Goal: Task Accomplishment & Management: Use online tool/utility

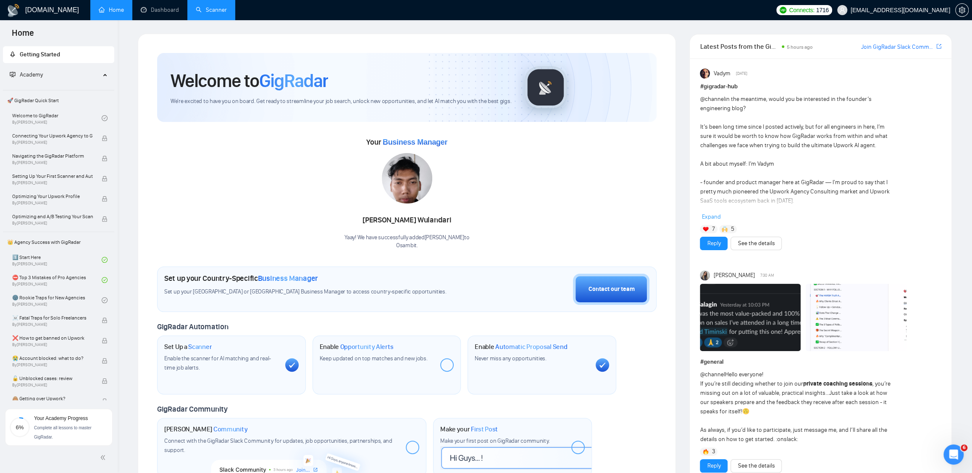
click at [202, 6] on link "Scanner" at bounding box center [211, 9] width 31 height 7
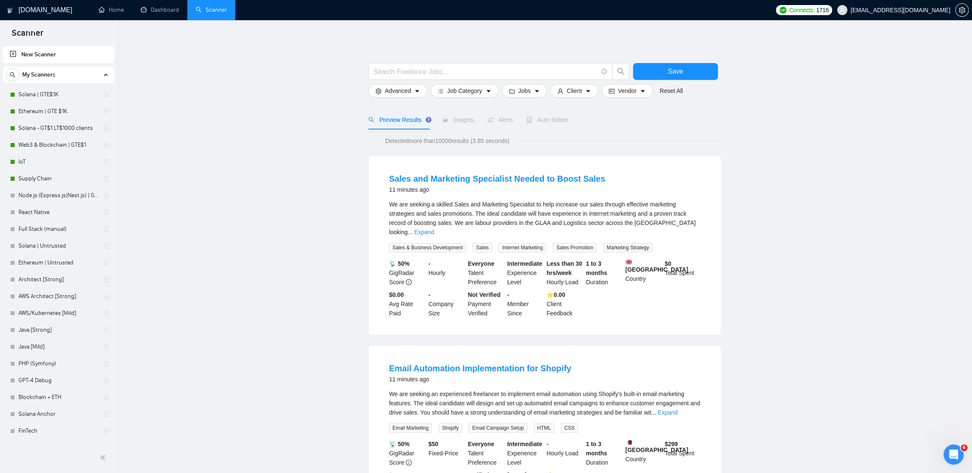
click at [40, 53] on link "New Scanner" at bounding box center [59, 54] width 98 height 17
click at [395, 75] on input "text" at bounding box center [485, 71] width 224 height 11
click at [378, 88] on icon "setting" at bounding box center [378, 91] width 5 height 6
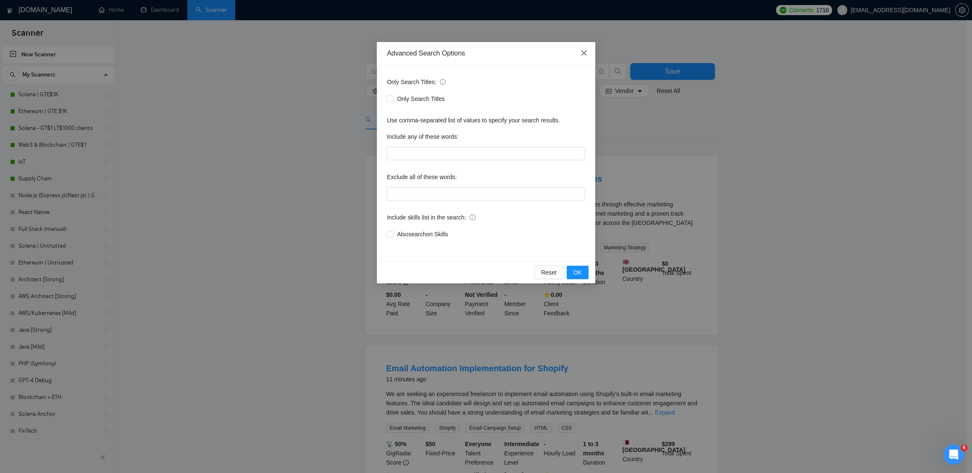
click at [581, 53] on icon "close" at bounding box center [583, 53] width 7 height 7
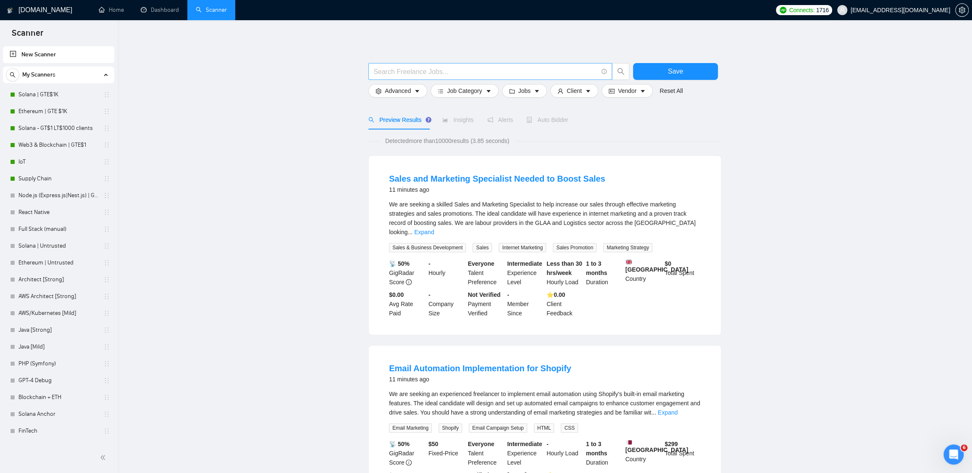
click at [394, 70] on input "text" at bounding box center [485, 71] width 224 height 11
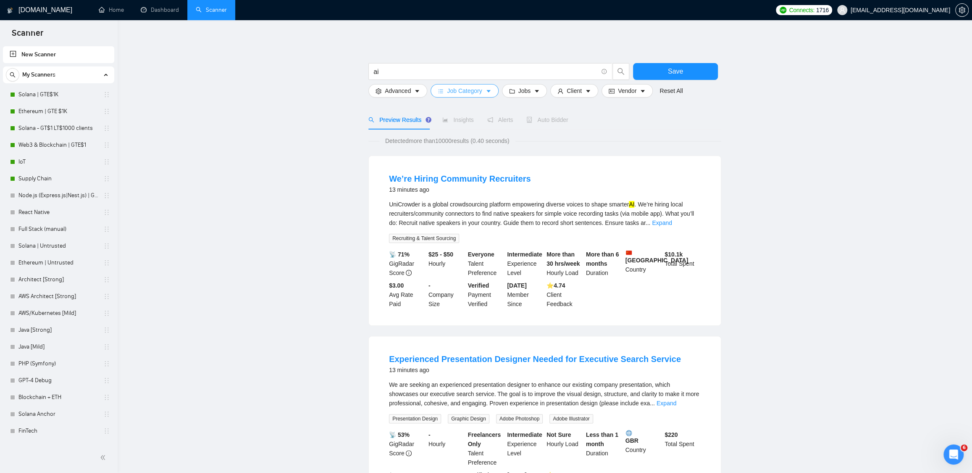
click at [449, 89] on span "Job Category" at bounding box center [464, 90] width 35 height 9
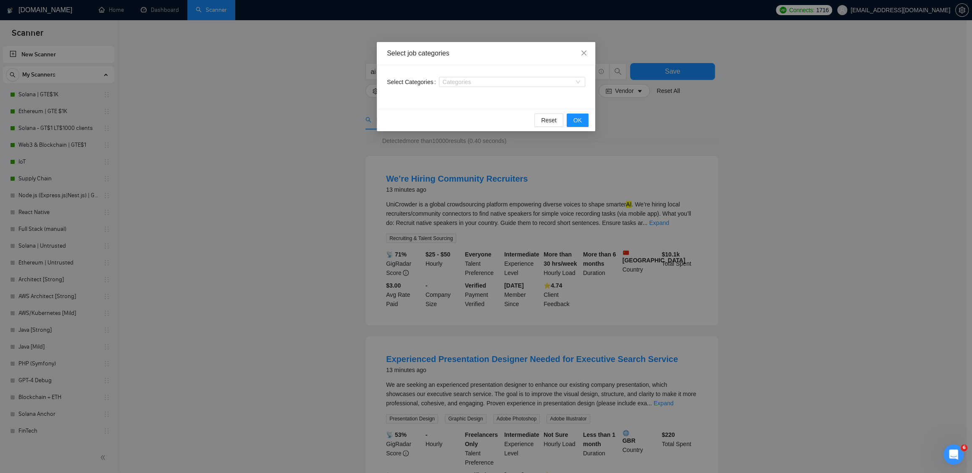
click at [473, 87] on div "Categories" at bounding box center [512, 81] width 146 height 13
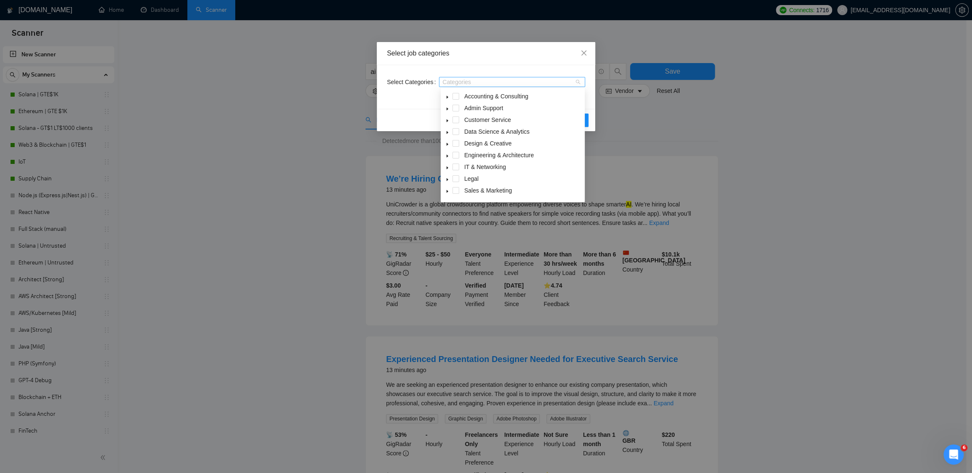
click at [475, 80] on div at bounding box center [508, 82] width 134 height 7
click at [447, 180] on icon "caret-down" at bounding box center [448, 181] width 2 height 3
click at [467, 175] on span at bounding box center [465, 175] width 7 height 7
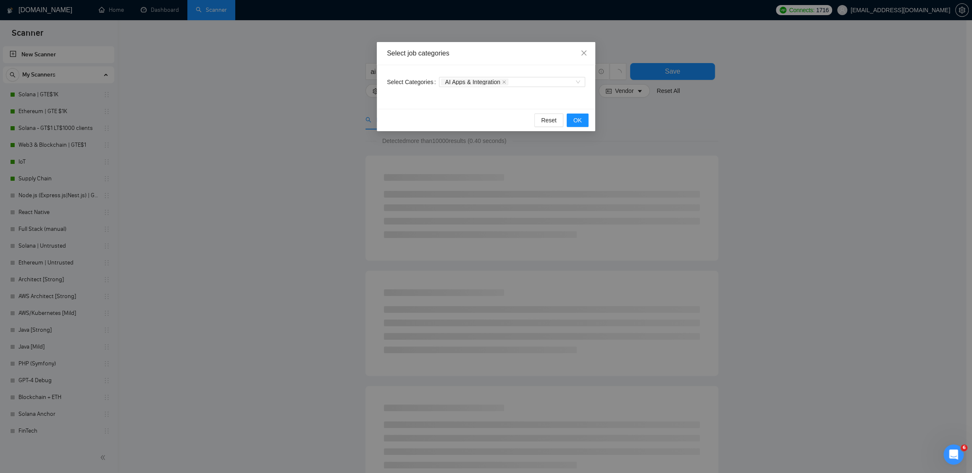
click at [591, 105] on div "Select Categories AI Apps & Integration" at bounding box center [486, 87] width 218 height 44
click at [584, 121] on button "OK" at bounding box center [578, 119] width 22 height 13
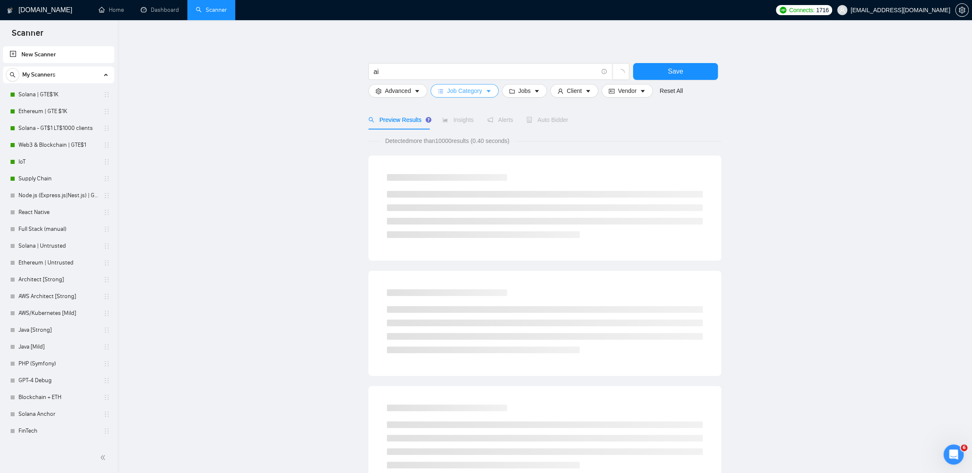
click at [465, 89] on span "Job Category" at bounding box center [464, 90] width 35 height 9
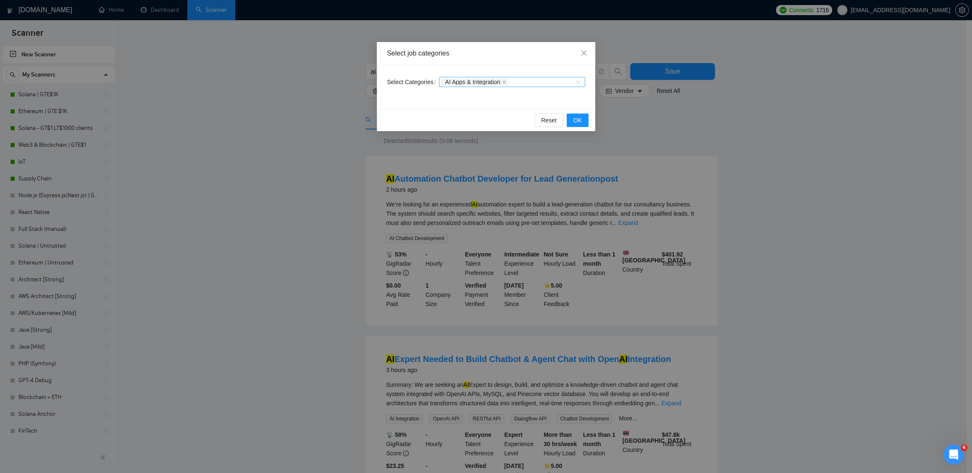
click at [523, 78] on div "AI Apps & Integration" at bounding box center [508, 82] width 134 height 8
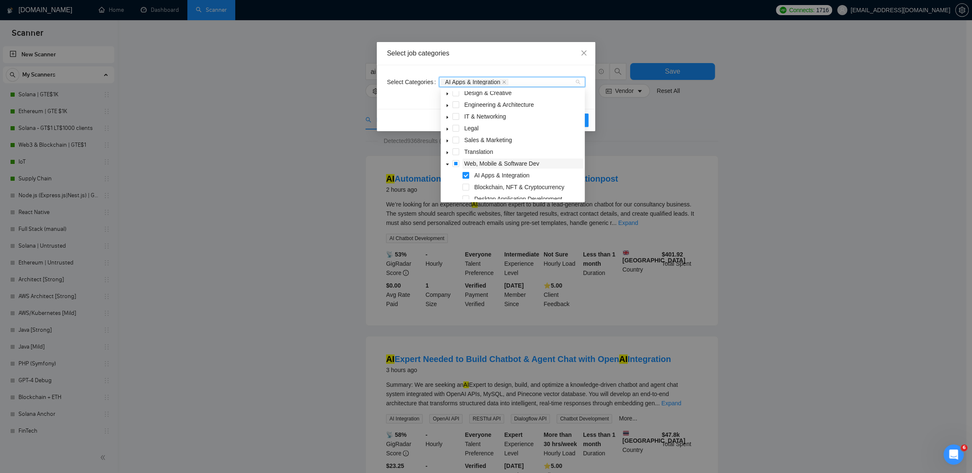
scroll to position [52, 0]
click at [458, 159] on span at bounding box center [455, 161] width 7 height 7
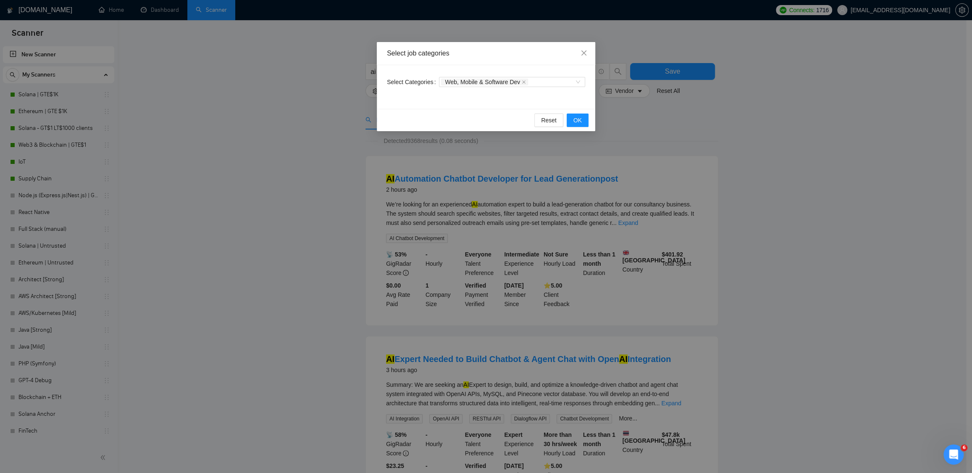
click at [591, 104] on div "Select Categories Web, Mobile & Software Dev" at bounding box center [486, 87] width 218 height 44
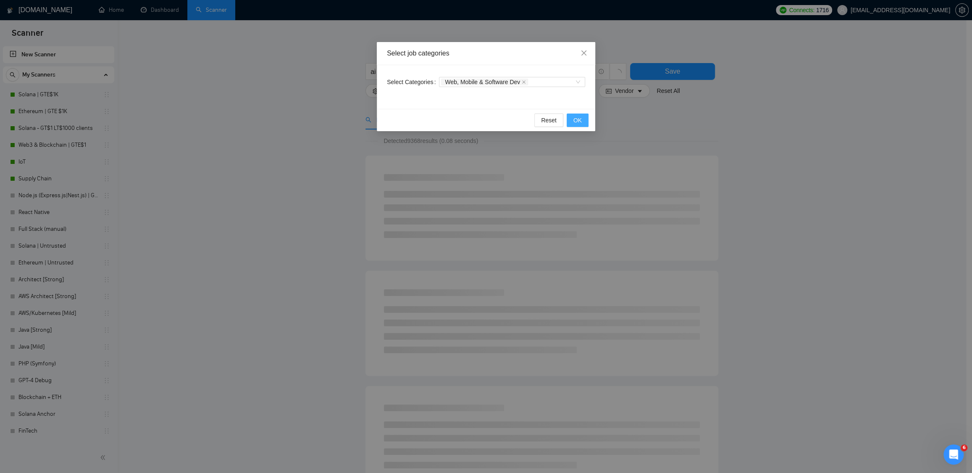
click at [576, 120] on span "OK" at bounding box center [577, 120] width 8 height 9
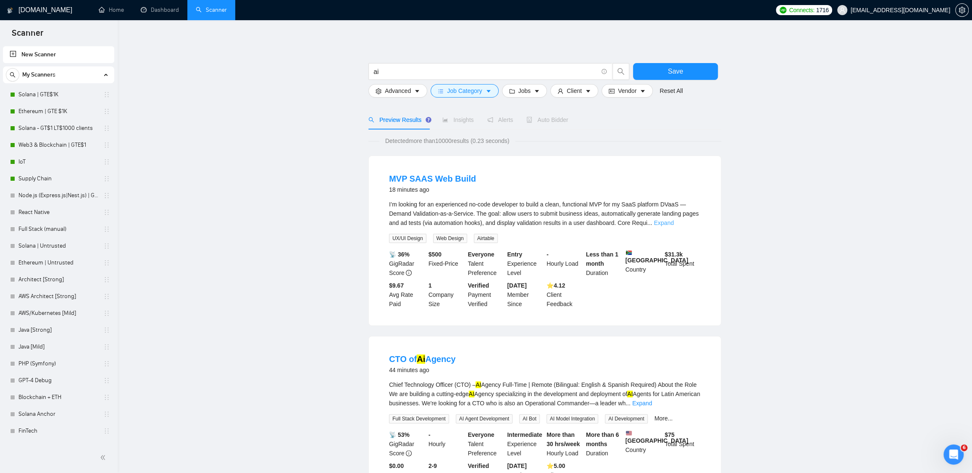
click at [673, 224] on link "Expand" at bounding box center [664, 222] width 20 height 7
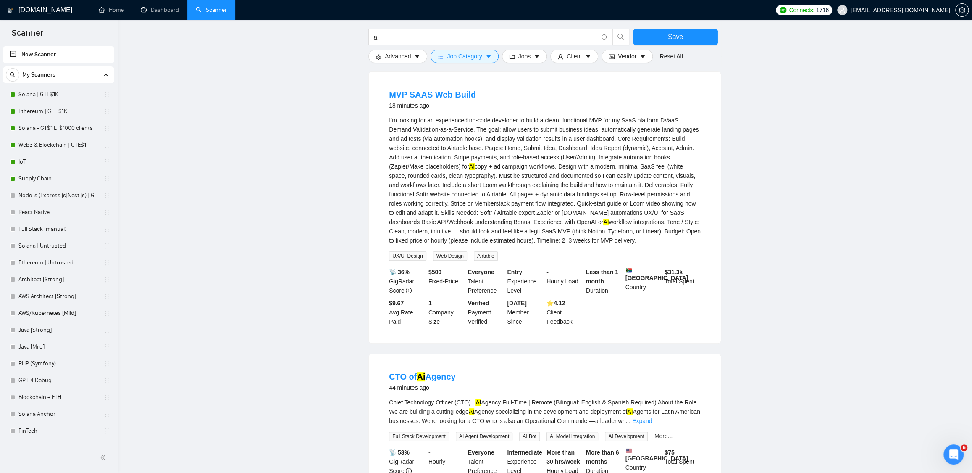
scroll to position [0, 0]
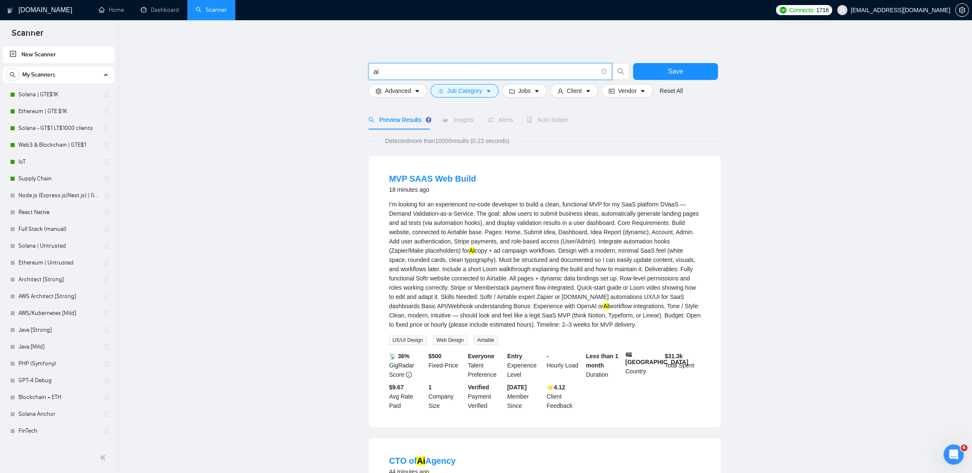
click at [404, 72] on input "ai" at bounding box center [485, 71] width 224 height 11
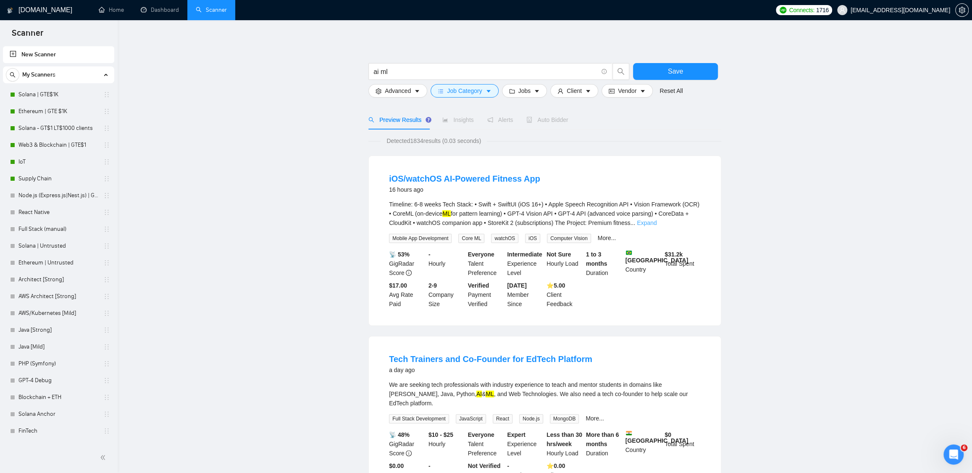
click at [657, 223] on link "Expand" at bounding box center [647, 222] width 20 height 7
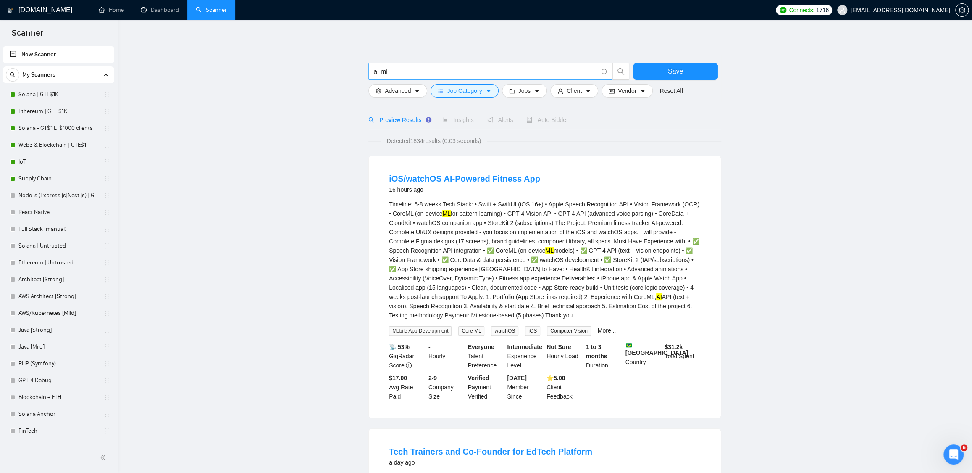
click at [408, 71] on input "ai ml" at bounding box center [485, 71] width 224 height 11
click at [397, 71] on input "ai ml" at bounding box center [485, 71] width 224 height 11
click at [378, 71] on input "ai ml" at bounding box center [485, 71] width 224 height 11
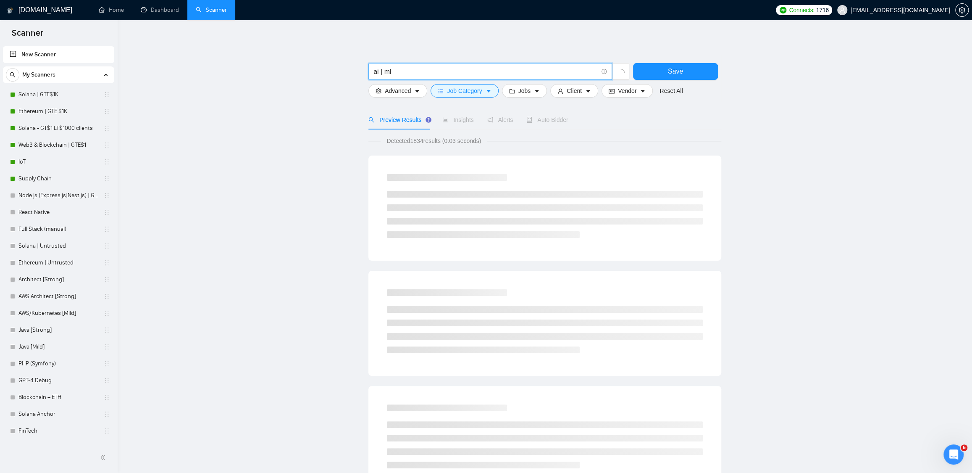
click at [397, 70] on input "ai | ml" at bounding box center [485, 71] width 224 height 11
click at [428, 72] on input "ai | ml | "artificial inteligence" | "machine learning" | "computer vision"" at bounding box center [485, 71] width 224 height 11
drag, startPoint x: 399, startPoint y: 71, endPoint x: 459, endPoint y: 68, distance: 59.7
click at [459, 68] on input "ai | ml | "artificial inteligence" | "machine learning" | "computer vision"" at bounding box center [485, 71] width 224 height 11
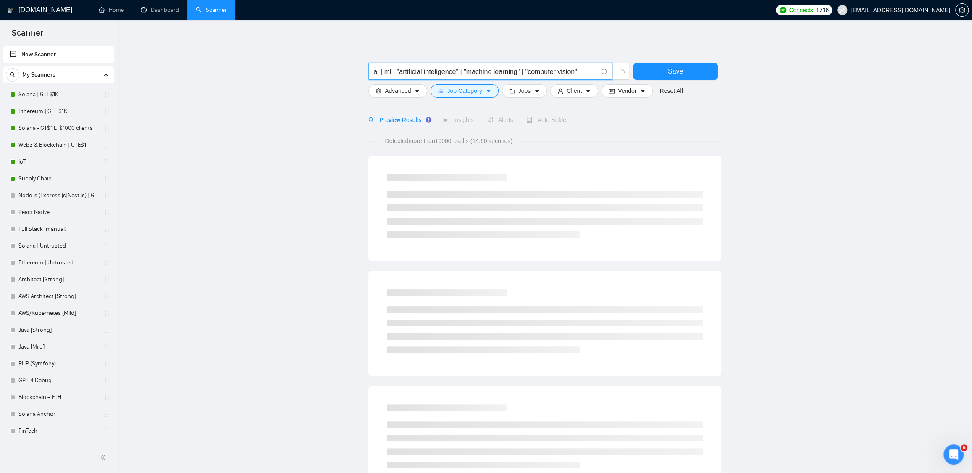
paste input "l"
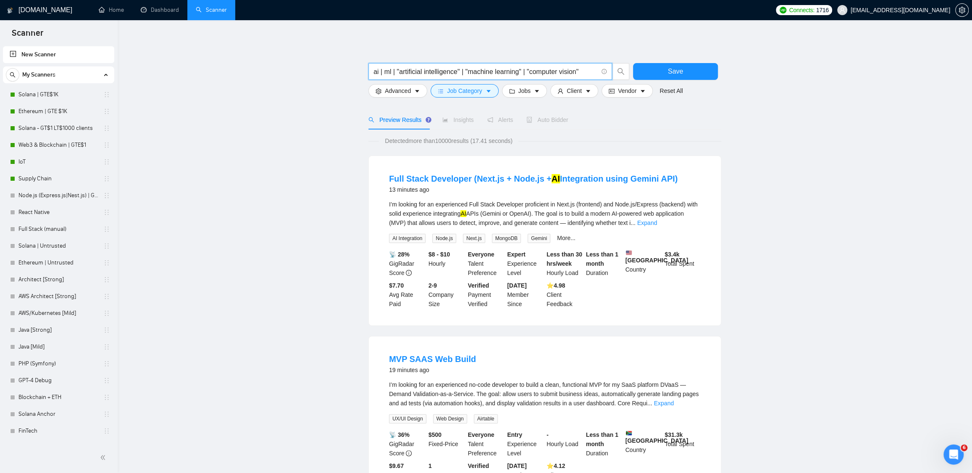
type input "ai | ml | "artificial intelligence" | "machine learning" | "computer vision""
drag, startPoint x: 442, startPoint y: 143, endPoint x: 495, endPoint y: 135, distance: 53.9
click at [682, 73] on span "Save" at bounding box center [675, 71] width 15 height 11
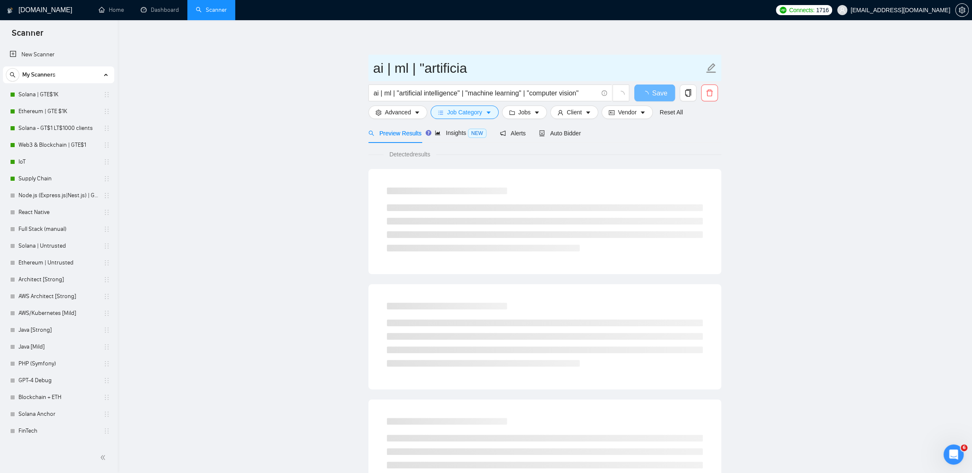
click at [470, 69] on input "ai | ml | "artificia" at bounding box center [538, 68] width 331 height 21
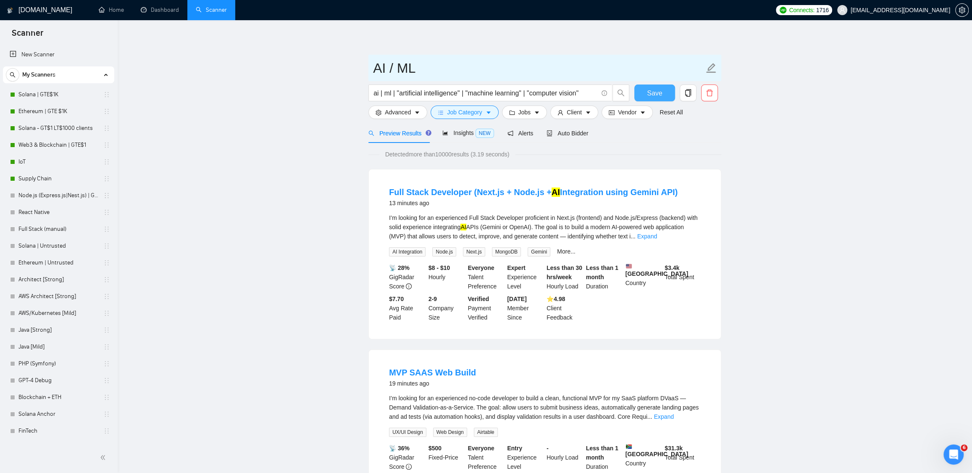
type input "AI / ML"
click at [659, 96] on span "Save" at bounding box center [654, 93] width 15 height 11
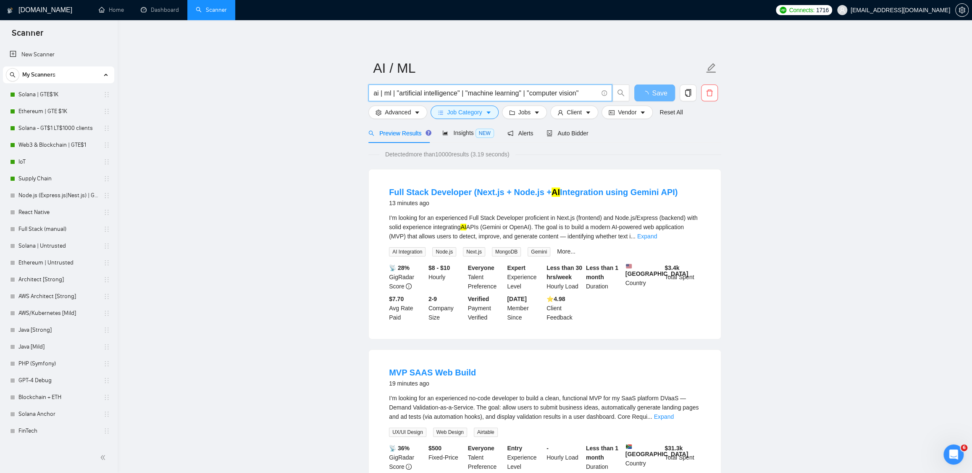
drag, startPoint x: 588, startPoint y: 95, endPoint x: 316, endPoint y: 93, distance: 271.3
click at [45, 95] on link "Solana | GTE$1K" at bounding box center [58, 94] width 80 height 17
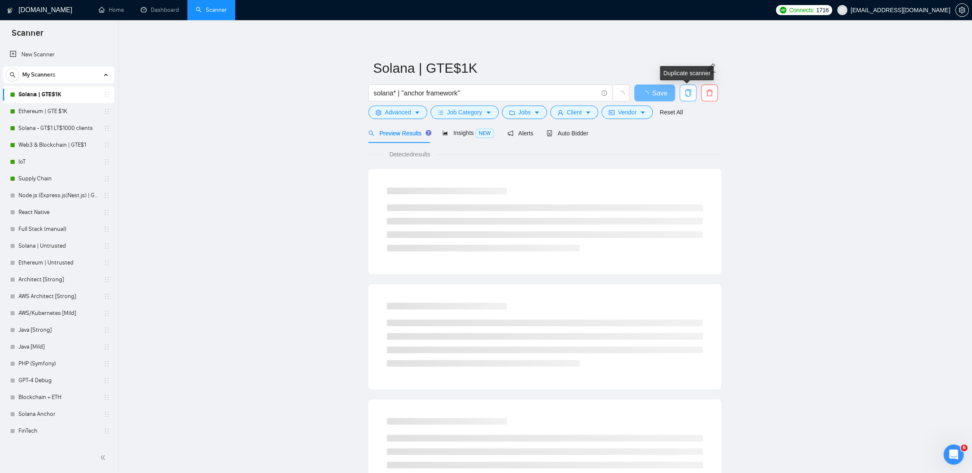
click at [687, 92] on icon "copy" at bounding box center [688, 93] width 8 height 8
click at [680, 136] on span "Yes" at bounding box center [677, 135] width 10 height 9
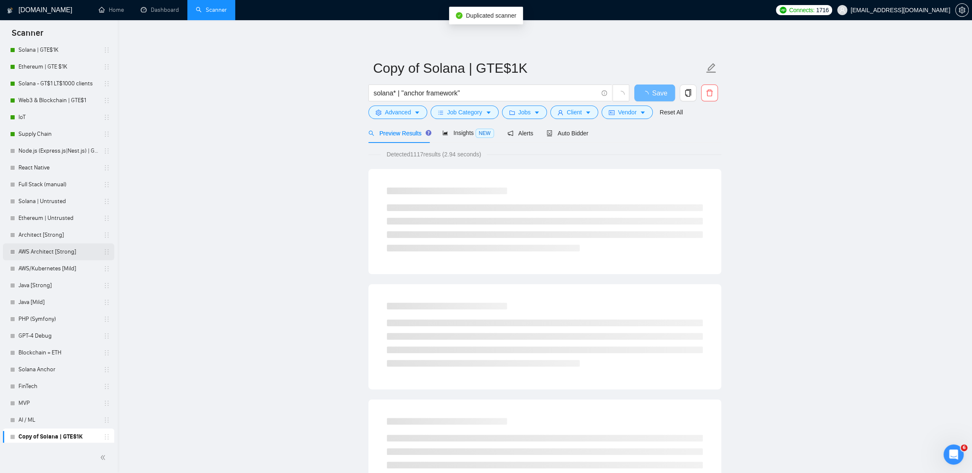
scroll to position [47, 0]
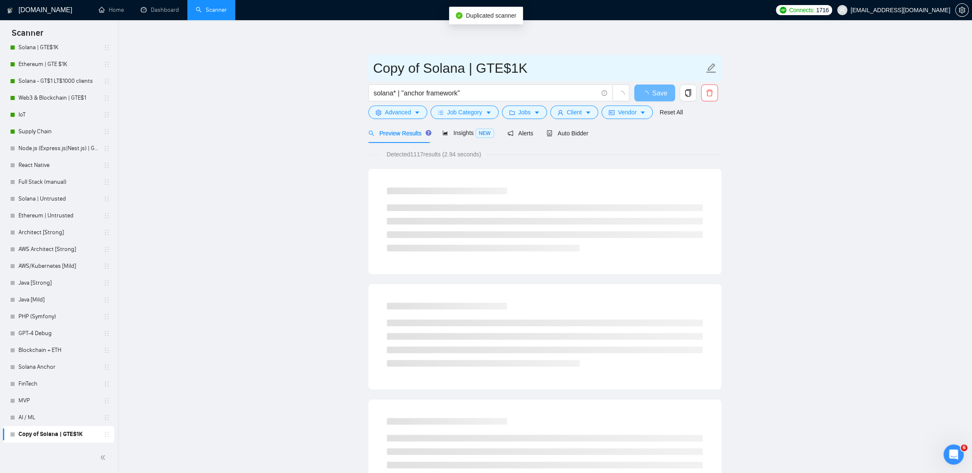
click at [490, 67] on input "Copy of Solana | GTE$1K" at bounding box center [538, 68] width 331 height 21
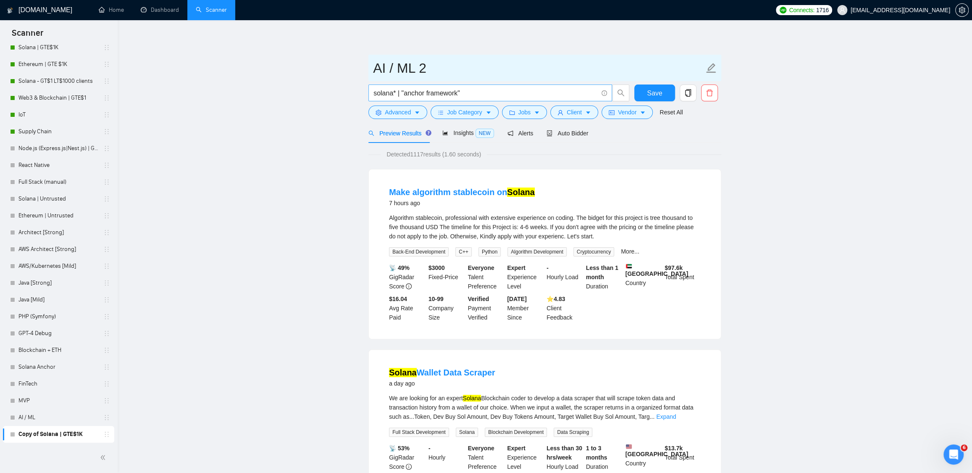
type input "AI / ML 2"
click at [499, 89] on input "solana* | "anchor framework"" at bounding box center [485, 93] width 224 height 11
click at [498, 90] on input "solana* | "anchor framework"" at bounding box center [485, 93] width 224 height 11
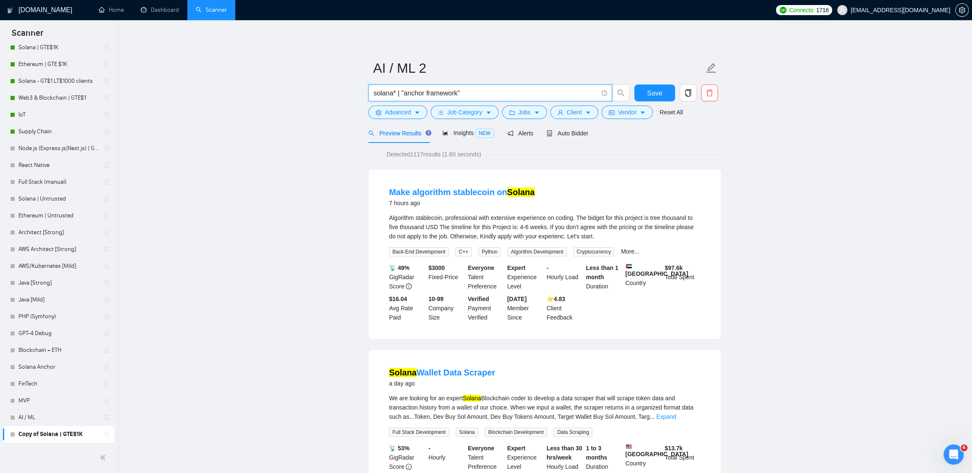
paste input "ai | ml | "artificial intelligence" | "machine learning" | "computer vision"
type input "ai | ml | "artificial intelligence" | "machine learning" | "computer vision""
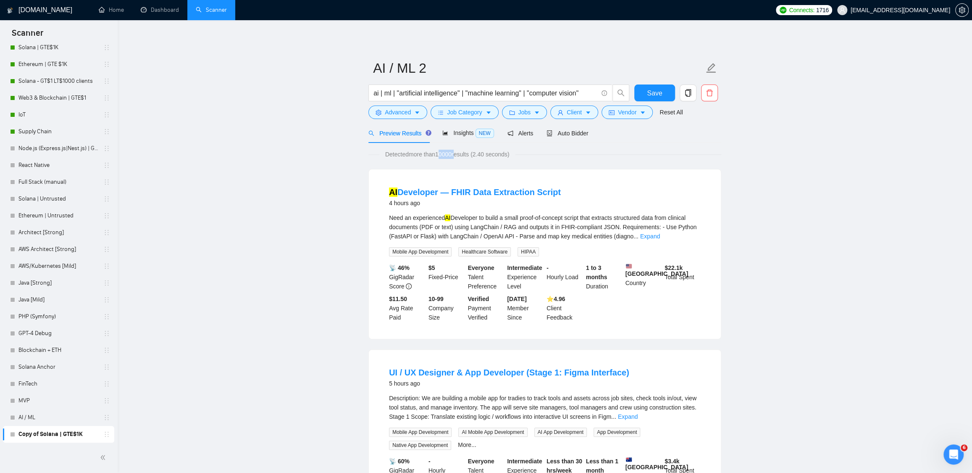
drag, startPoint x: 440, startPoint y: 155, endPoint x: 460, endPoint y: 153, distance: 20.2
click at [460, 153] on span "Detected more than 10000 results (2.40 seconds)" at bounding box center [447, 154] width 136 height 9
click at [456, 134] on span "Insights NEW" at bounding box center [467, 132] width 51 height 7
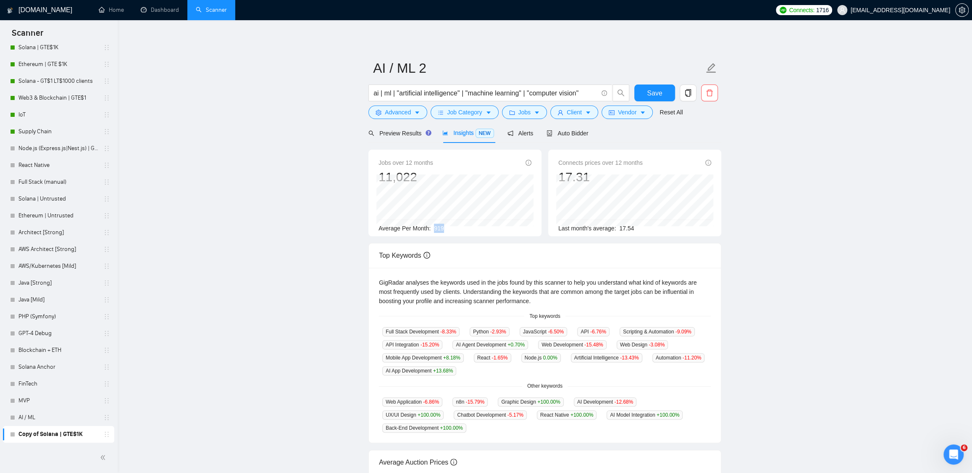
drag, startPoint x: 436, startPoint y: 231, endPoint x: 463, endPoint y: 230, distance: 26.9
click at [463, 230] on div "Average Per Month: 919" at bounding box center [454, 227] width 153 height 9
click at [464, 229] on div "Average Per Month: 919" at bounding box center [454, 227] width 153 height 9
click at [405, 135] on span "Preview Results" at bounding box center [398, 133] width 60 height 7
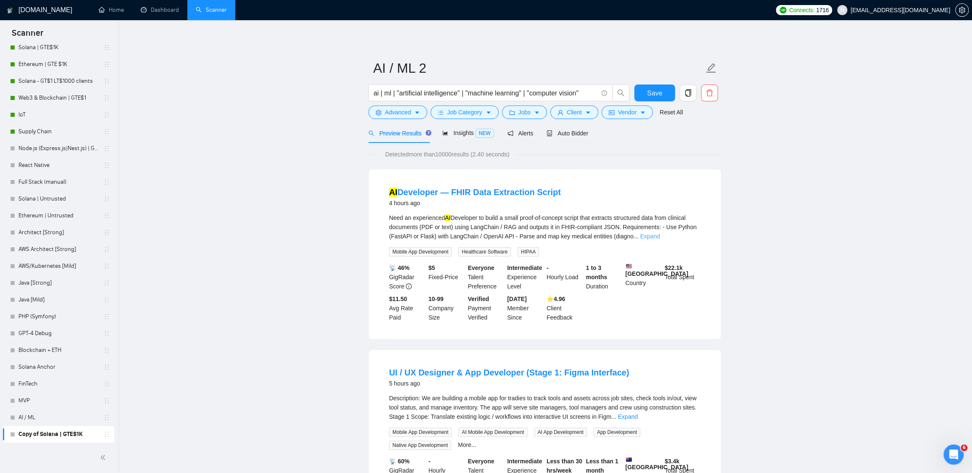
click at [660, 234] on link "Expand" at bounding box center [650, 236] width 20 height 7
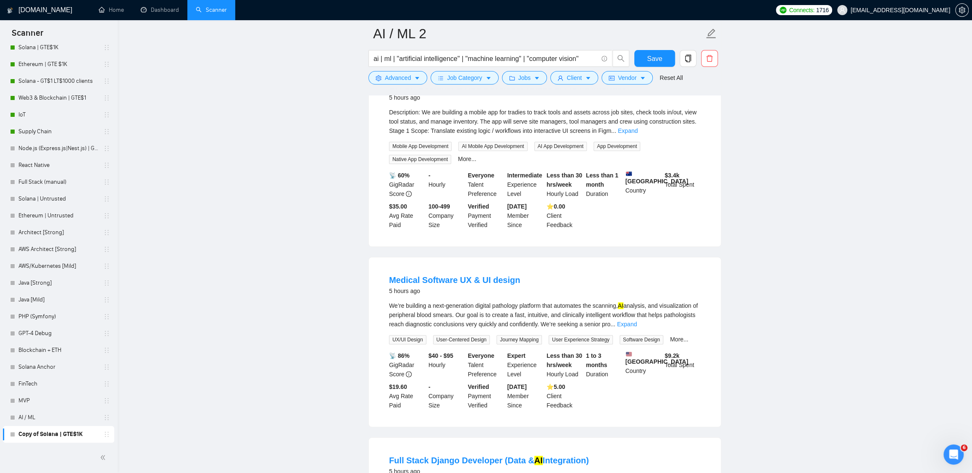
scroll to position [386, 0]
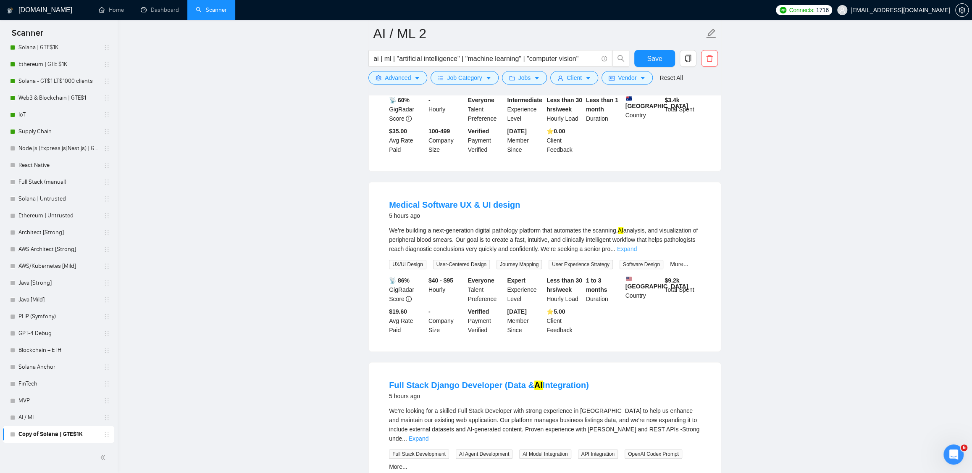
click at [637, 252] on link "Expand" at bounding box center [627, 248] width 20 height 7
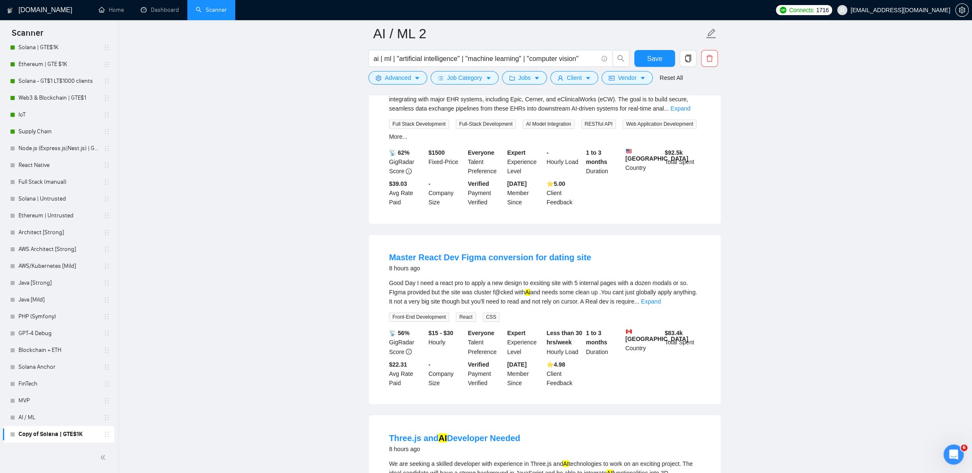
scroll to position [1031, 0]
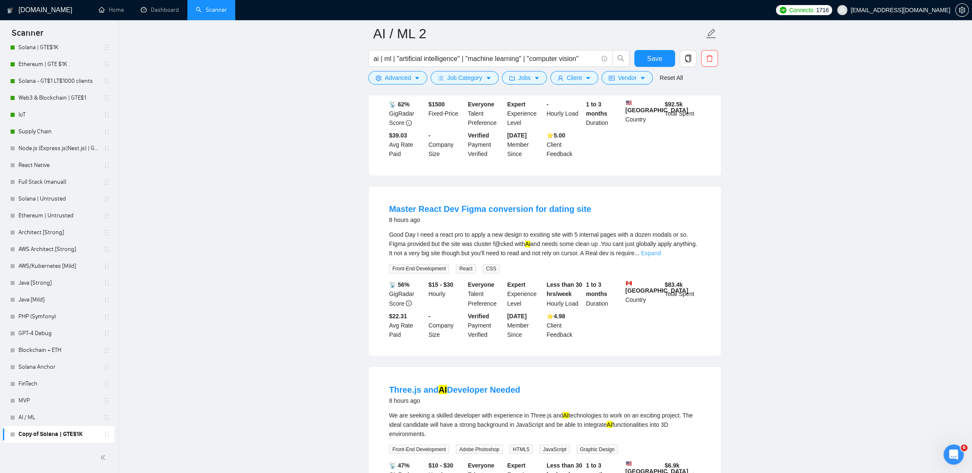
click at [661, 256] on link "Expand" at bounding box center [651, 253] width 20 height 7
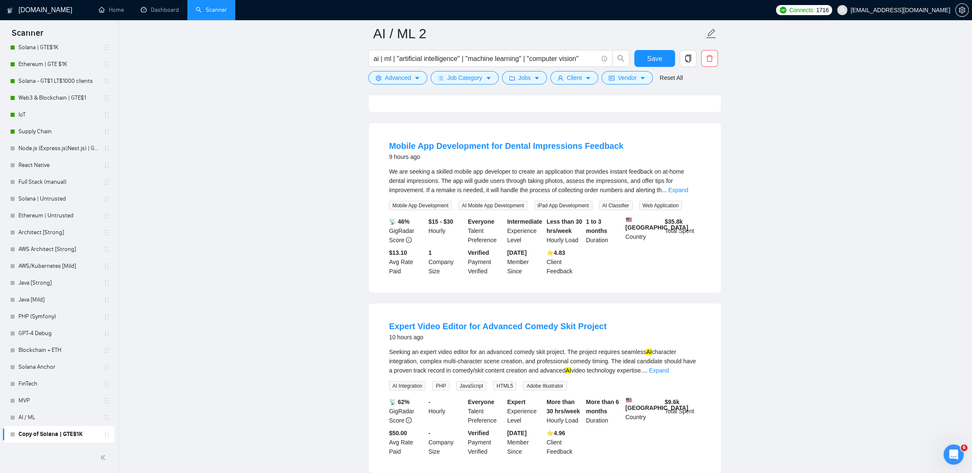
scroll to position [1468, 0]
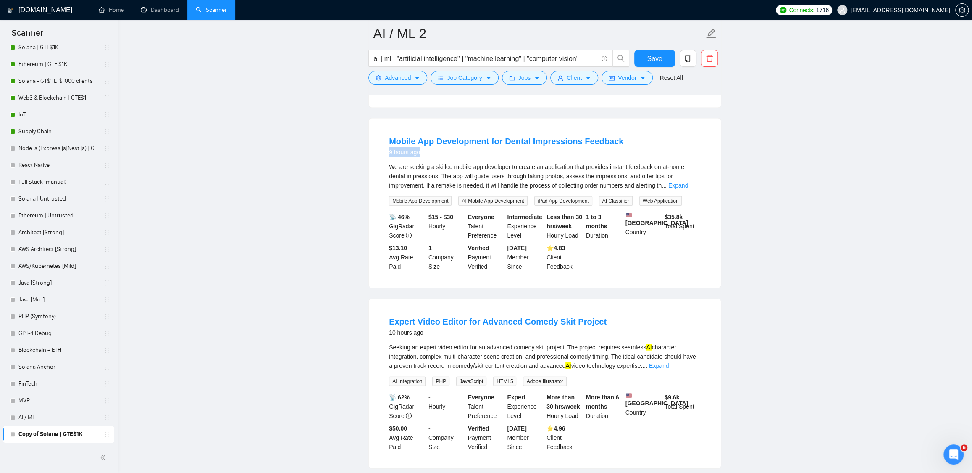
drag, startPoint x: 387, startPoint y: 163, endPoint x: 535, endPoint y: 176, distance: 148.4
click at [490, 163] on li "Mobile App Development for Dental Impressions Feedback 9 hours ago We are seeki…" at bounding box center [545, 203] width 332 height 149
drag, startPoint x: 650, startPoint y: 181, endPoint x: 697, endPoint y: 185, distance: 47.3
click at [654, 182] on span "We are seeking a skilled mobile app developer to create an application that pro…" at bounding box center [536, 175] width 295 height 25
drag, startPoint x: 698, startPoint y: 198, endPoint x: 686, endPoint y: 207, distance: 15.5
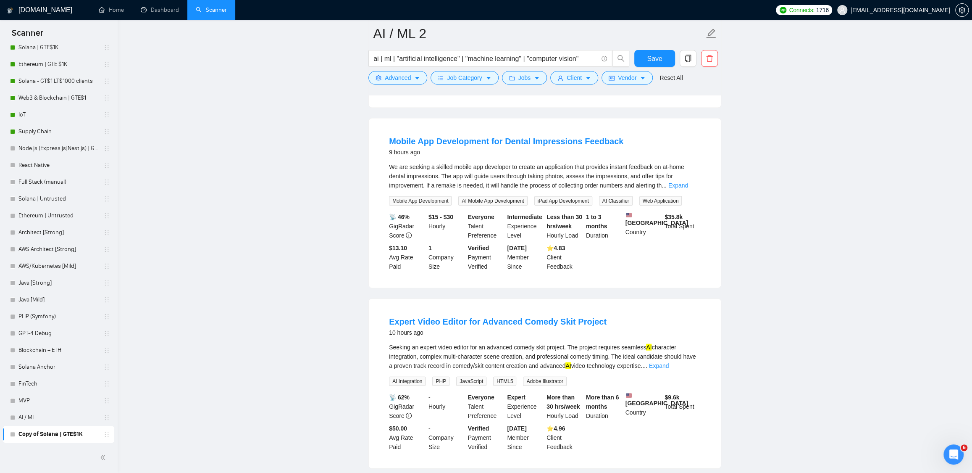
click at [688, 189] on link "Expand" at bounding box center [678, 185] width 20 height 7
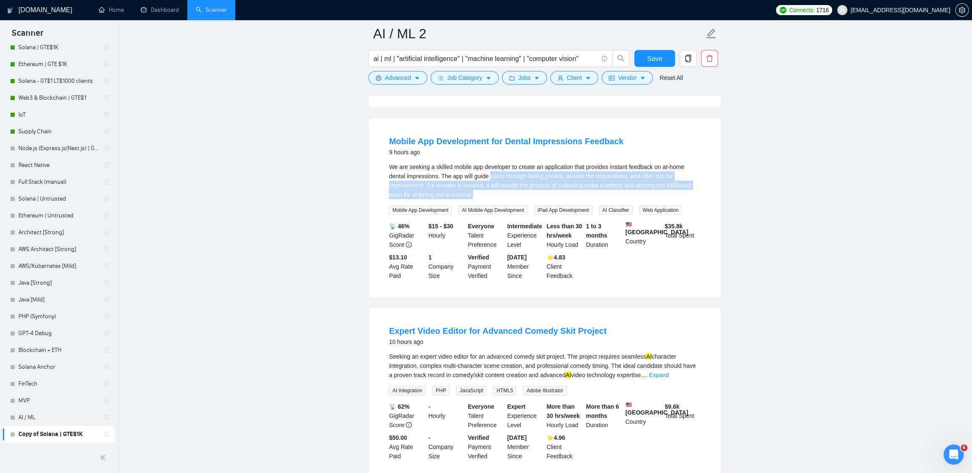
drag, startPoint x: 570, startPoint y: 204, endPoint x: 625, endPoint y: 214, distance: 55.5
click at [622, 213] on div "We are seeking a skilled mobile app developer to create an application that pro…" at bounding box center [545, 188] width 312 height 53
click at [659, 199] on div "We are seeking a skilled mobile app developer to create an application that pro…" at bounding box center [545, 180] width 312 height 37
drag, startPoint x: 628, startPoint y: 223, endPoint x: 652, endPoint y: 223, distance: 23.5
click at [652, 215] on div "Mobile App Development AI Mobile App Development iPad App Development AI Classi…" at bounding box center [536, 210] width 299 height 10
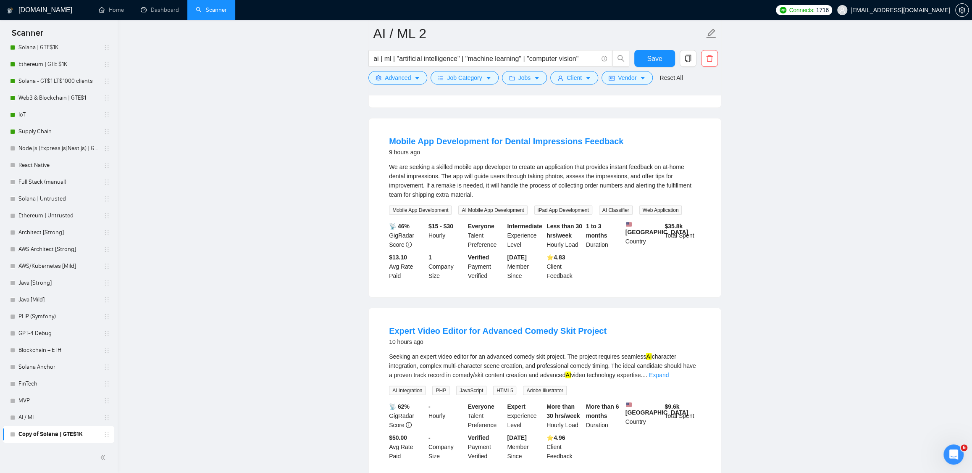
click at [573, 196] on div "We are seeking a skilled mobile app developer to create an application that pro…" at bounding box center [545, 180] width 312 height 37
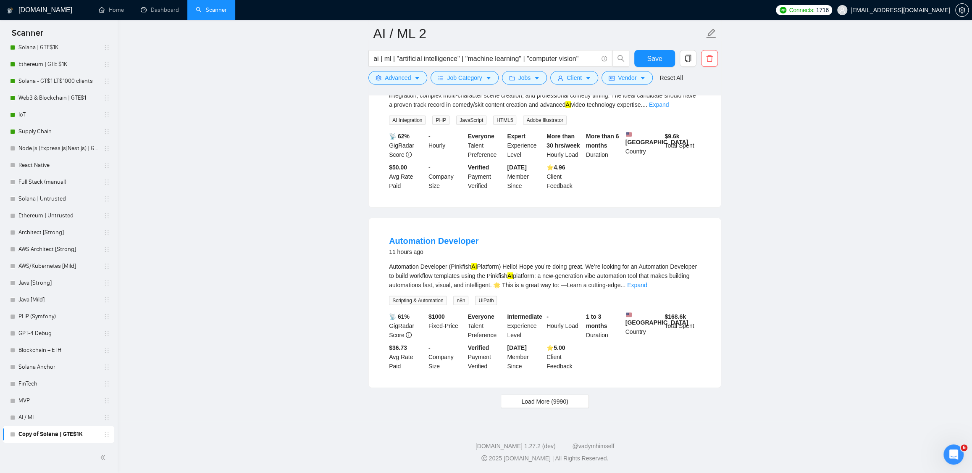
scroll to position [1768, 0]
click at [567, 401] on span "Load More (9990)" at bounding box center [544, 401] width 47 height 9
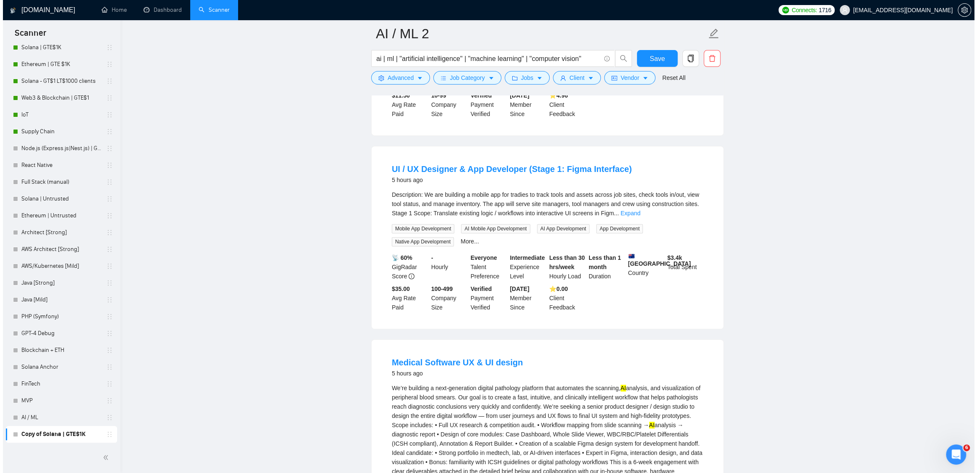
scroll to position [0, 0]
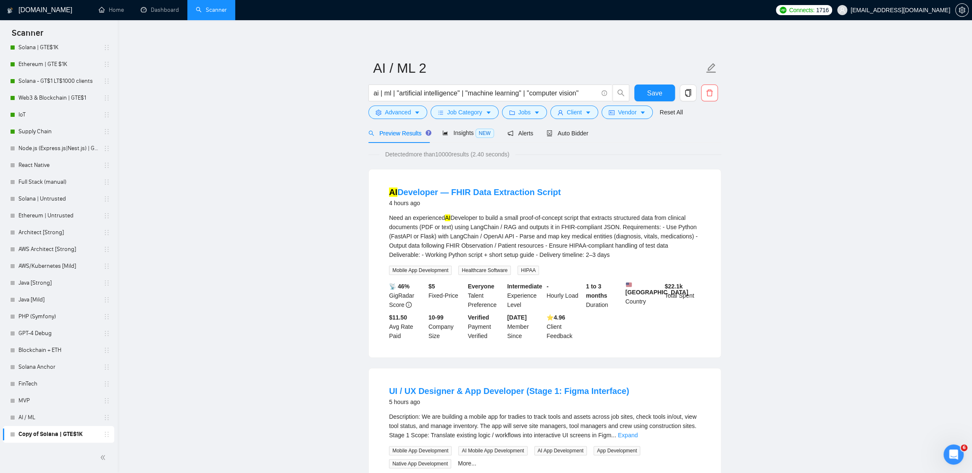
click at [696, 134] on div "Preview Results Insights NEW Alerts Auto Bidder" at bounding box center [544, 133] width 353 height 20
drag, startPoint x: 645, startPoint y: 95, endPoint x: 667, endPoint y: 100, distance: 21.9
click at [645, 95] on button "Save" at bounding box center [654, 92] width 41 height 17
click at [95, 415] on link "AI / ML" at bounding box center [58, 417] width 80 height 17
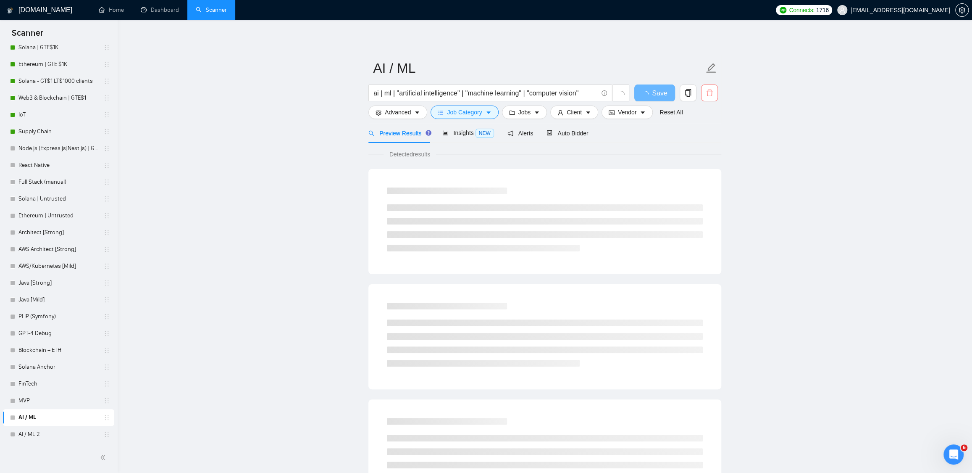
click at [714, 90] on span "delete" at bounding box center [709, 93] width 16 height 8
click at [703, 142] on div "Are you sure you want to delete this scanner? No Yes" at bounding box center [643, 128] width 142 height 38
click at [704, 137] on span "Yes" at bounding box center [699, 135] width 10 height 9
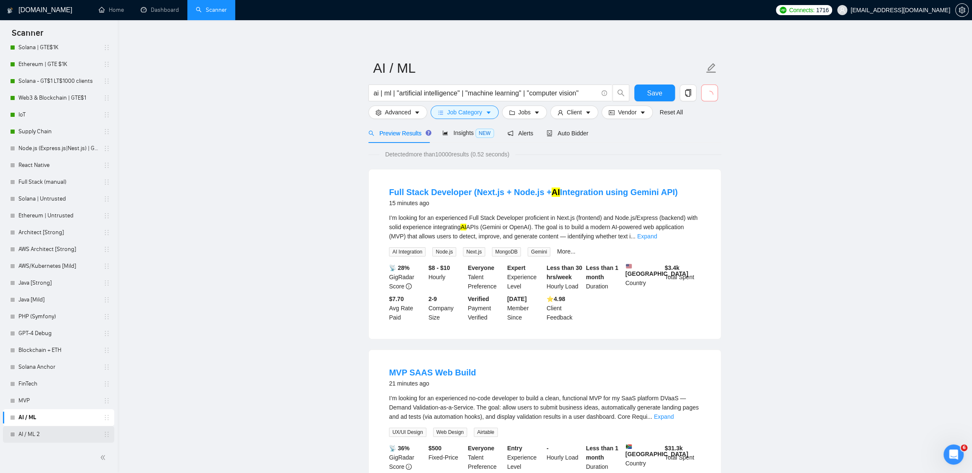
click at [50, 436] on link "AI / ML 2" at bounding box center [58, 433] width 80 height 17
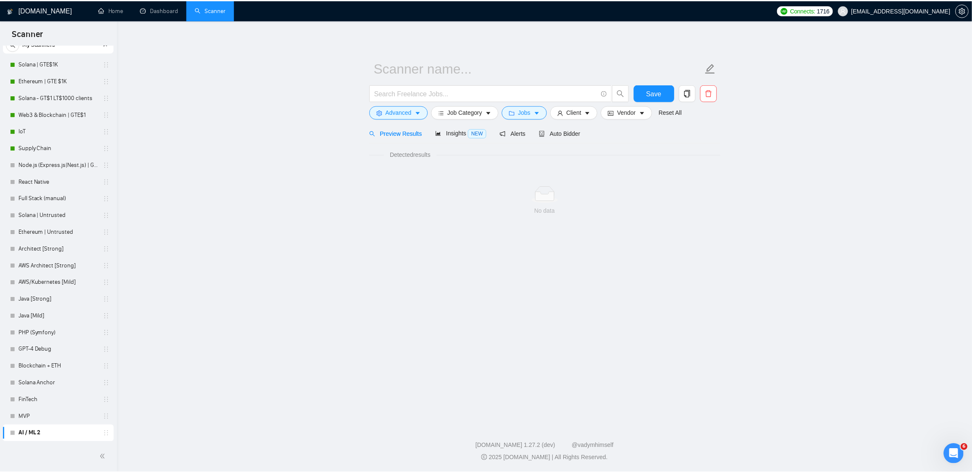
scroll to position [31, 0]
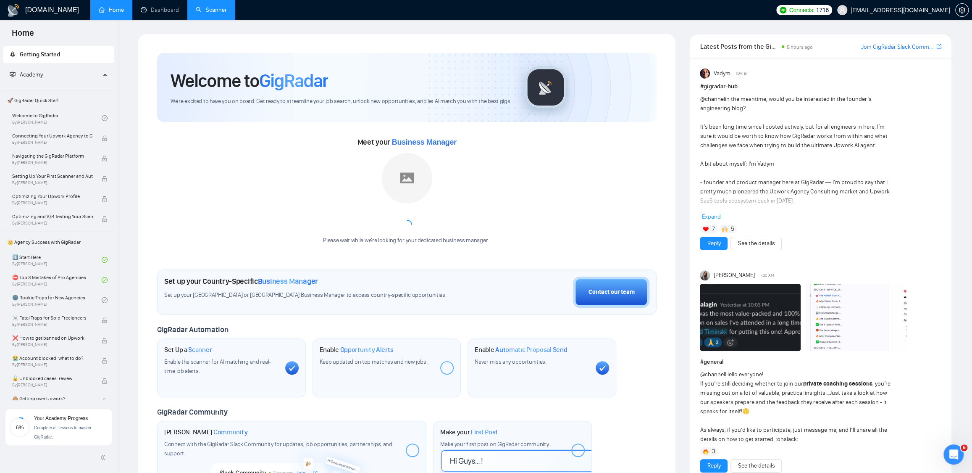
click at [212, 6] on link "Scanner" at bounding box center [211, 9] width 31 height 7
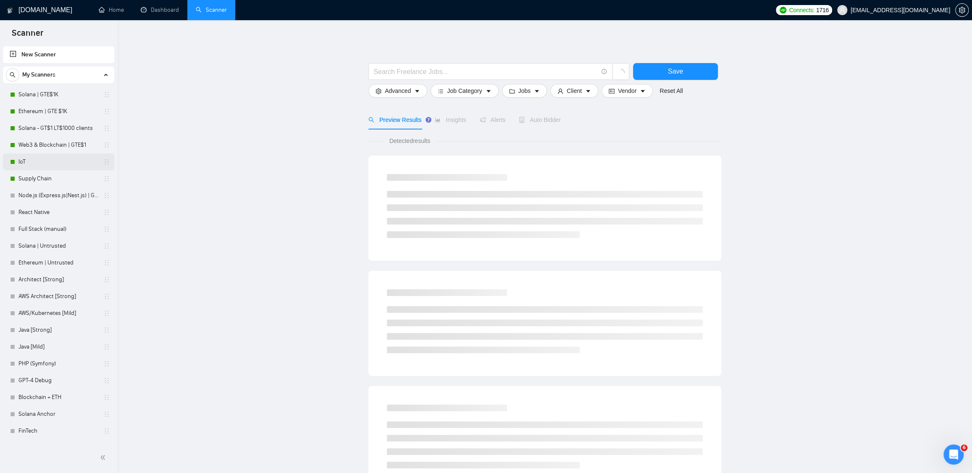
click at [35, 162] on link "IoT" at bounding box center [58, 161] width 80 height 17
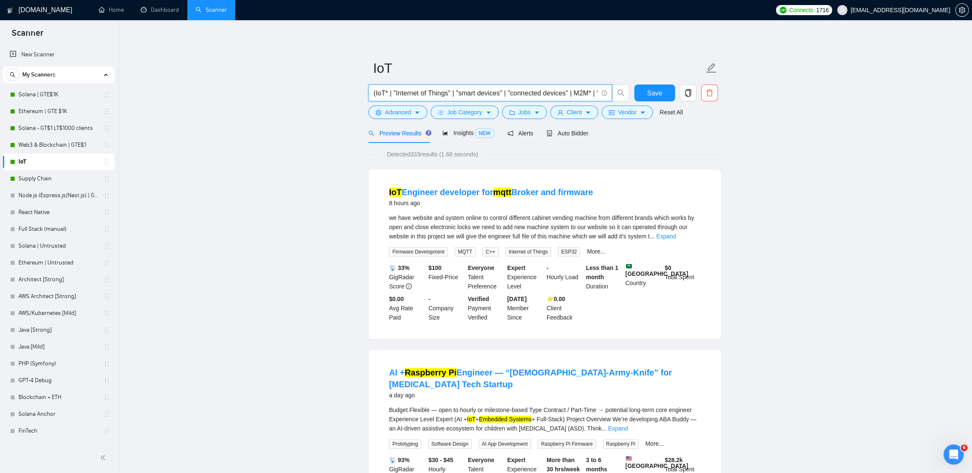
drag, startPoint x: 395, startPoint y: 92, endPoint x: 315, endPoint y: 84, distance: 80.6
